Goal: Find specific page/section: Find specific page/section

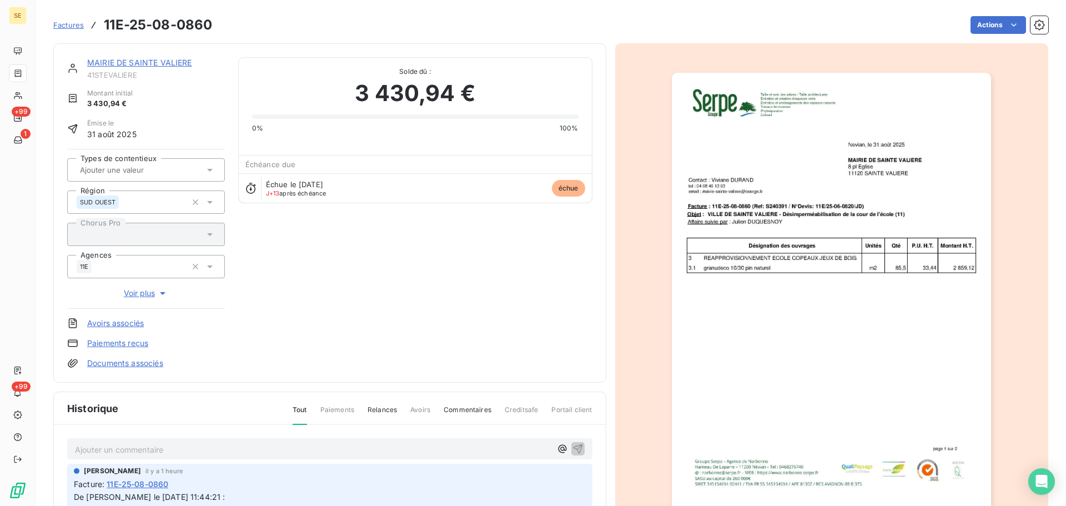
scroll to position [170, 0]
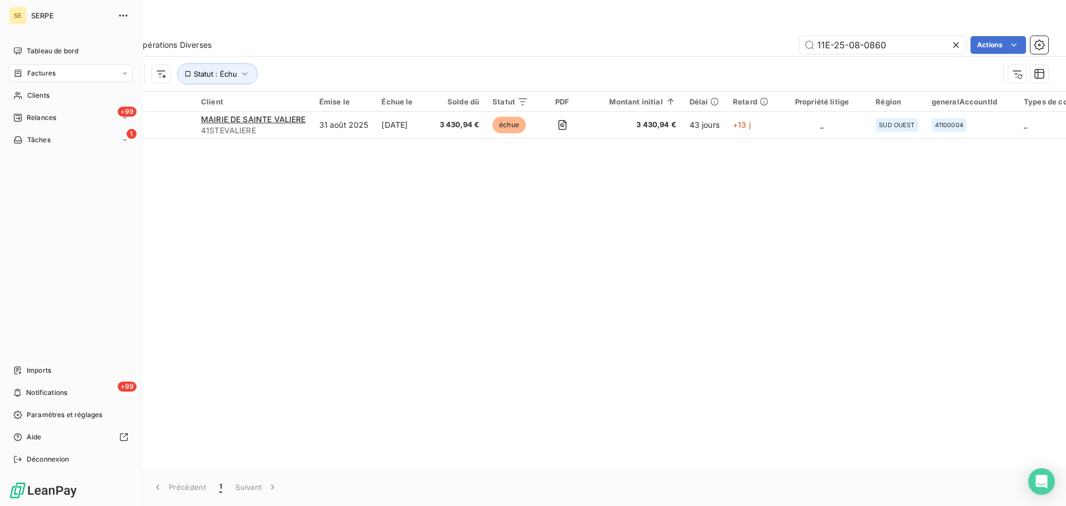
click at [63, 74] on div "Factures" at bounding box center [71, 73] width 124 height 18
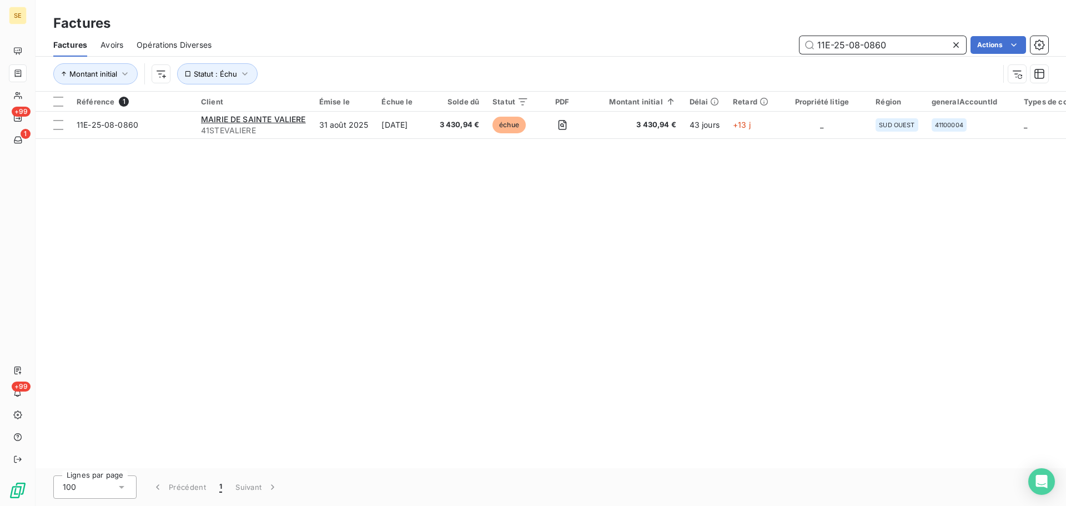
drag, startPoint x: 892, startPoint y: 46, endPoint x: 309, endPoint y: -6, distance: 585.8
click at [309, 0] on html "SE +99 1 +99 Factures Factures Avoirs Opérations Diverses 11E-25-08-0860 Action…" at bounding box center [533, 253] width 1066 height 506
paste input "083-25-08-0753"
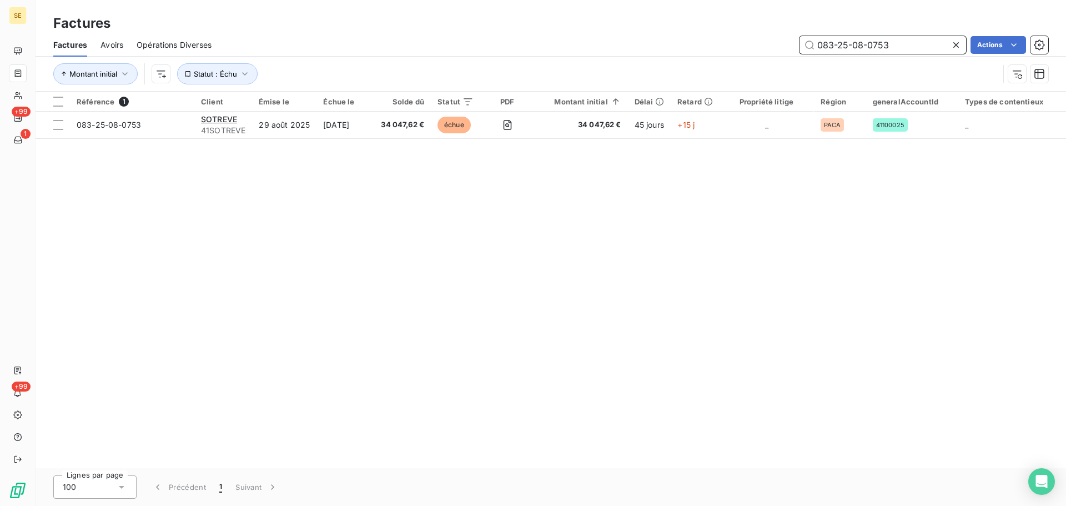
type input "083-25-08-0753"
click at [899, 48] on input "083-25-08-0753" at bounding box center [882, 45] width 167 height 18
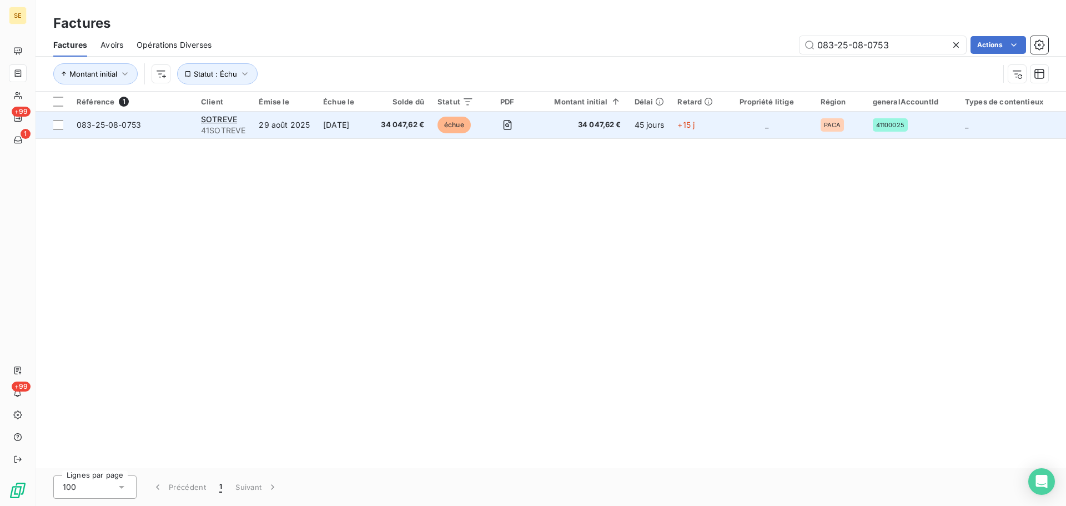
click at [112, 125] on span "083-25-08-0753" at bounding box center [109, 124] width 64 height 9
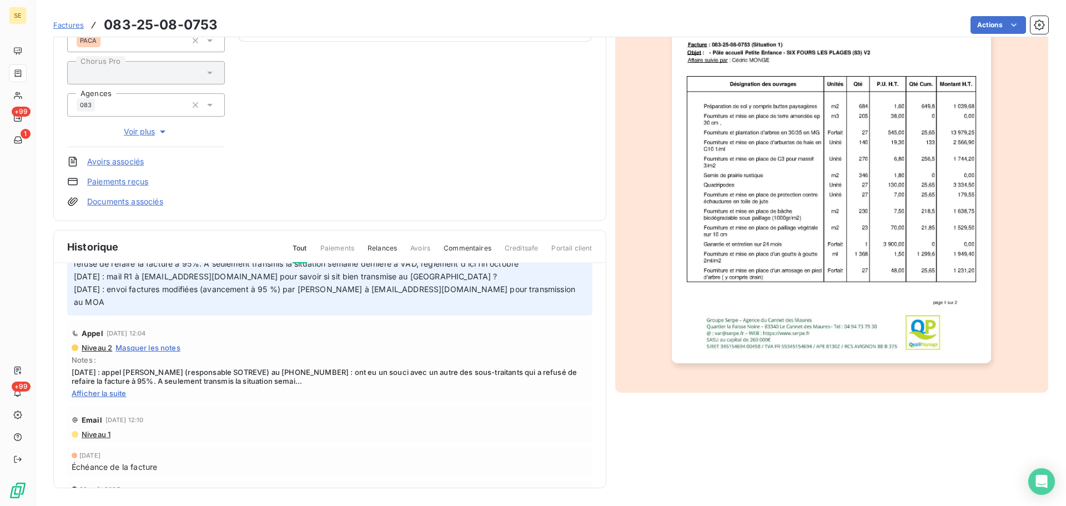
scroll to position [111, 0]
